Goal: Purchase product/service

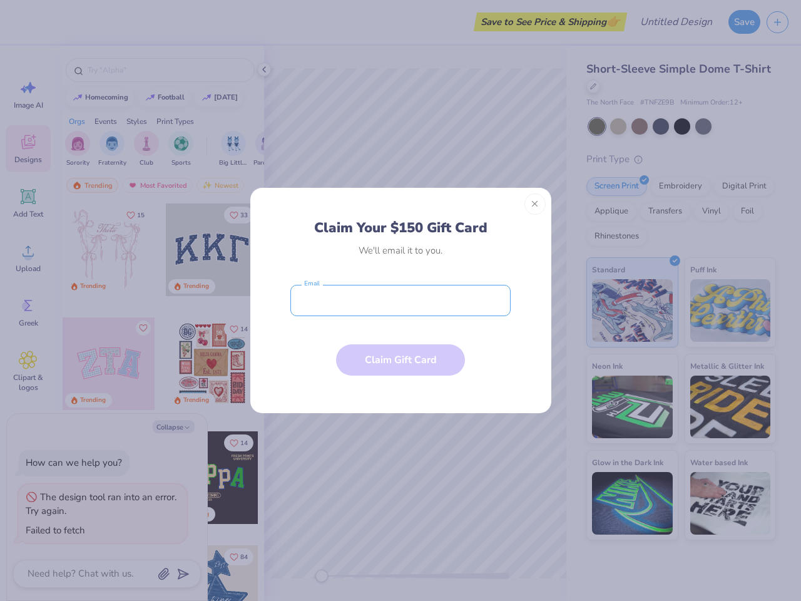
type textarea "x"
click at [401, 300] on input "email" at bounding box center [400, 300] width 220 height 31
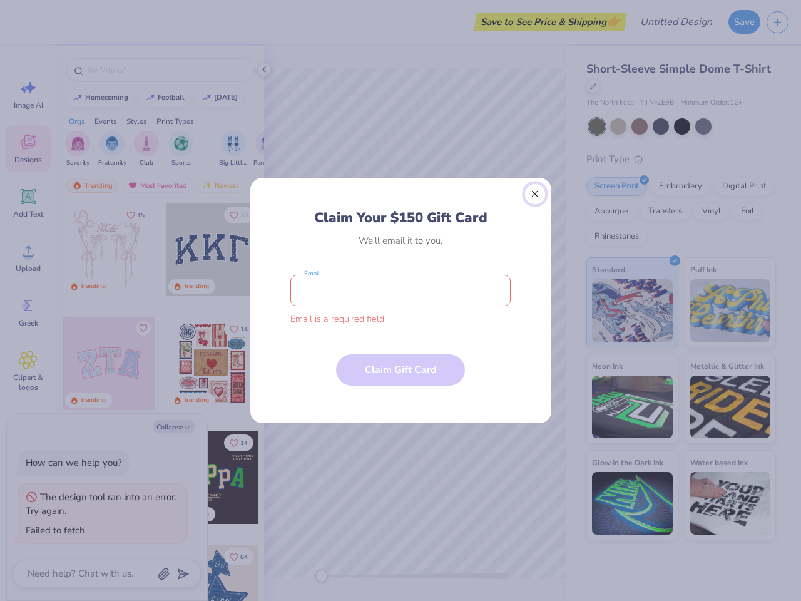
click at [535, 204] on button "Close" at bounding box center [535, 193] width 21 height 21
